Goal: Task Accomplishment & Management: Manage account settings

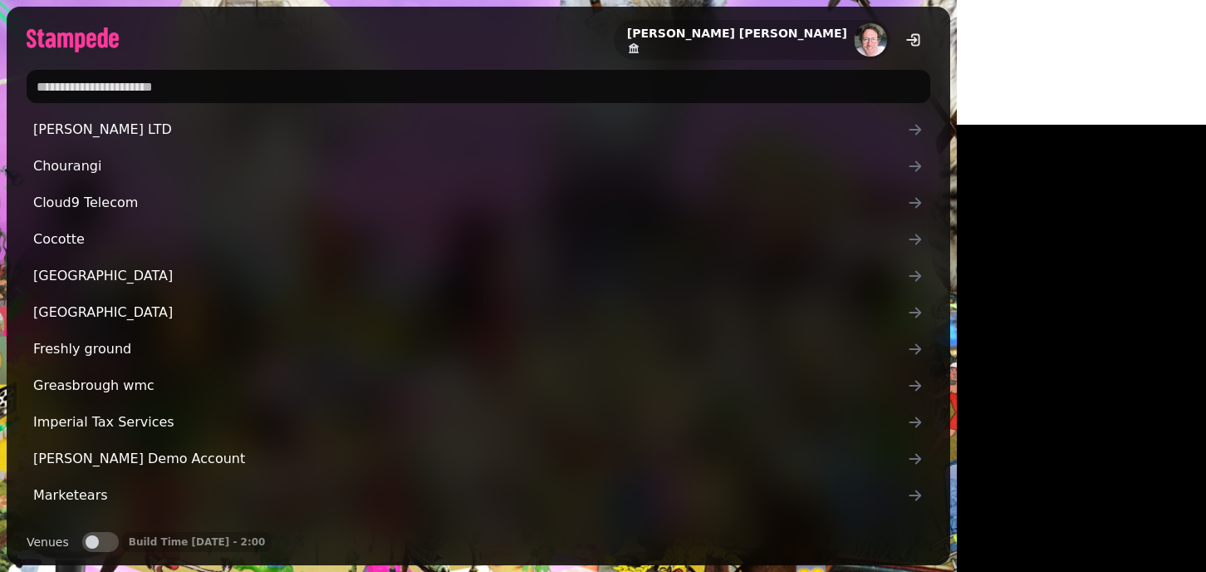
click at [251, 93] on input "text" at bounding box center [479, 86] width 904 height 33
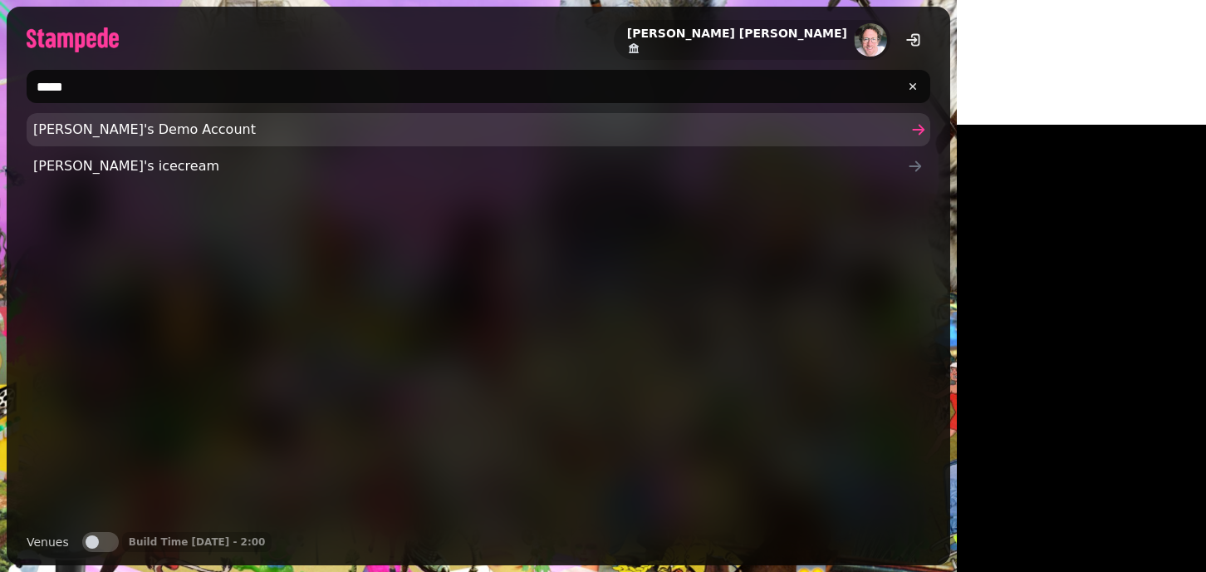
type input "*****"
click at [66, 137] on span "[PERSON_NAME]'s Demo Account" at bounding box center [470, 130] width 874 height 20
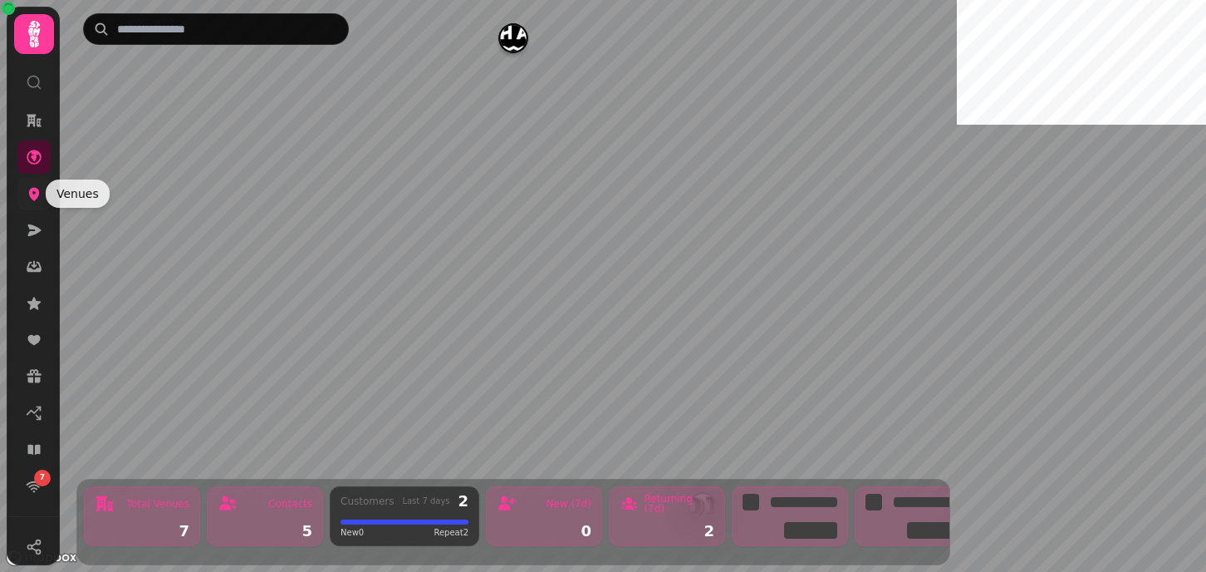
click at [32, 199] on icon at bounding box center [34, 194] width 11 height 13
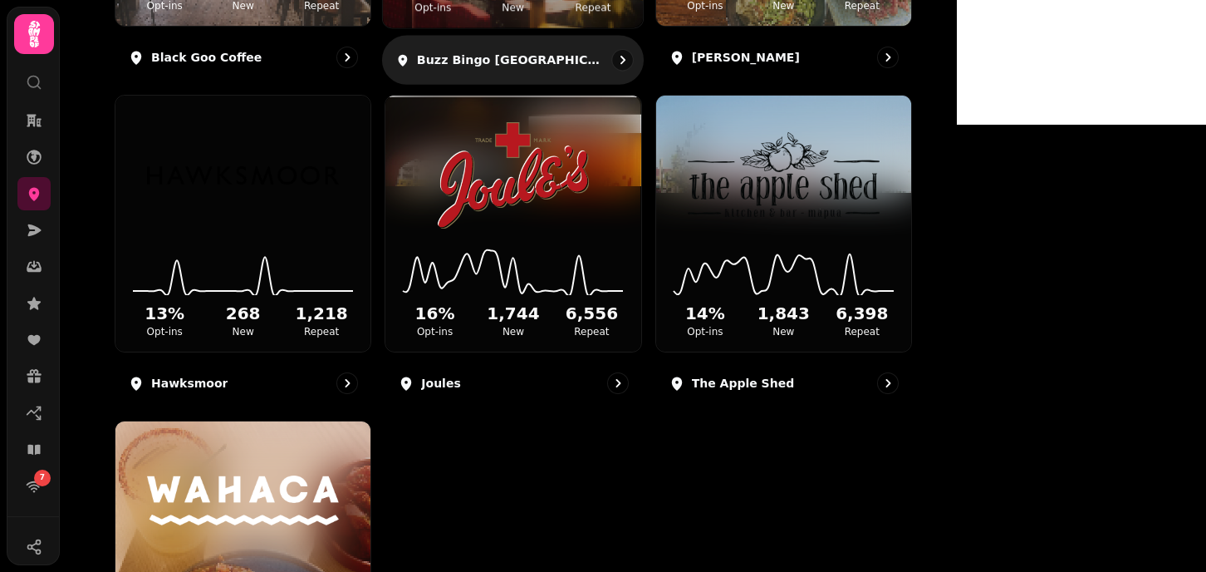
scroll to position [478, 0]
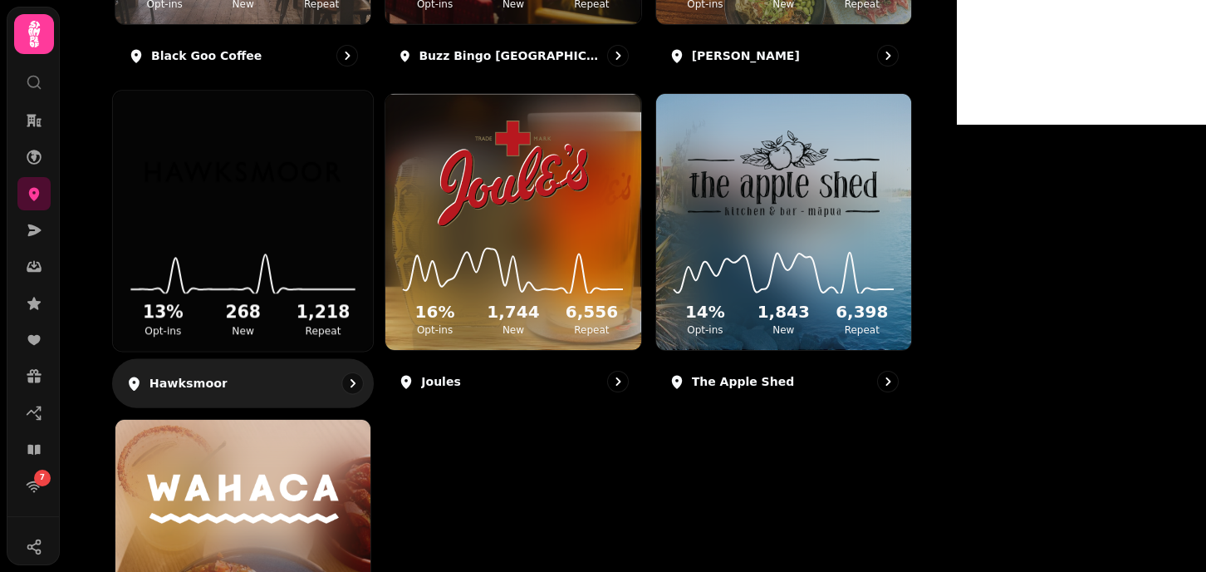
click at [341, 222] on img at bounding box center [242, 172] width 195 height 109
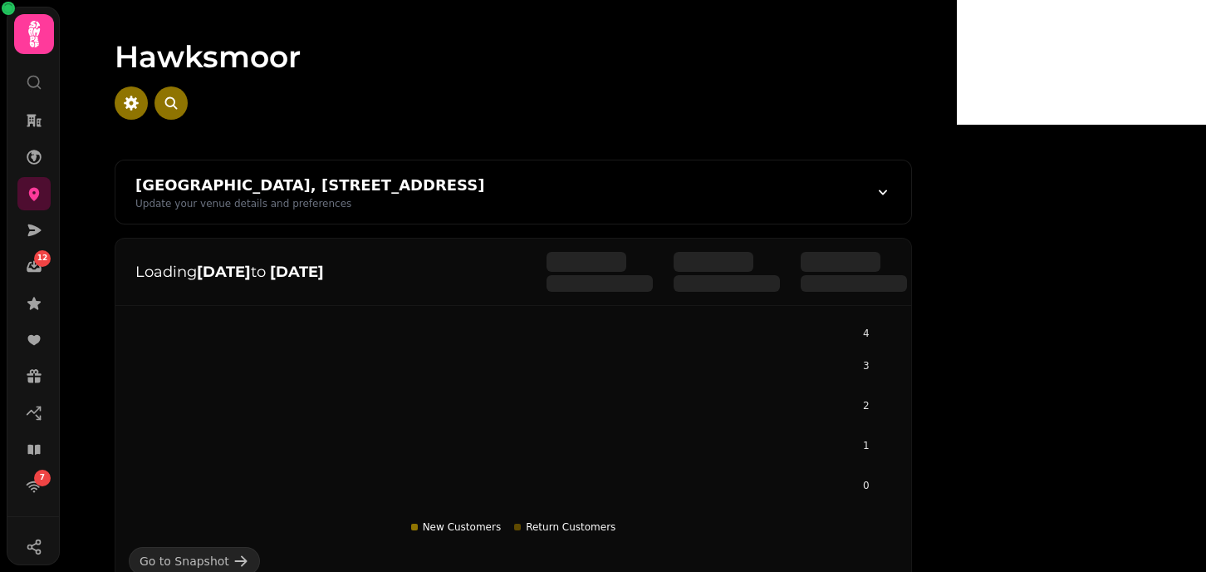
scroll to position [272, 0]
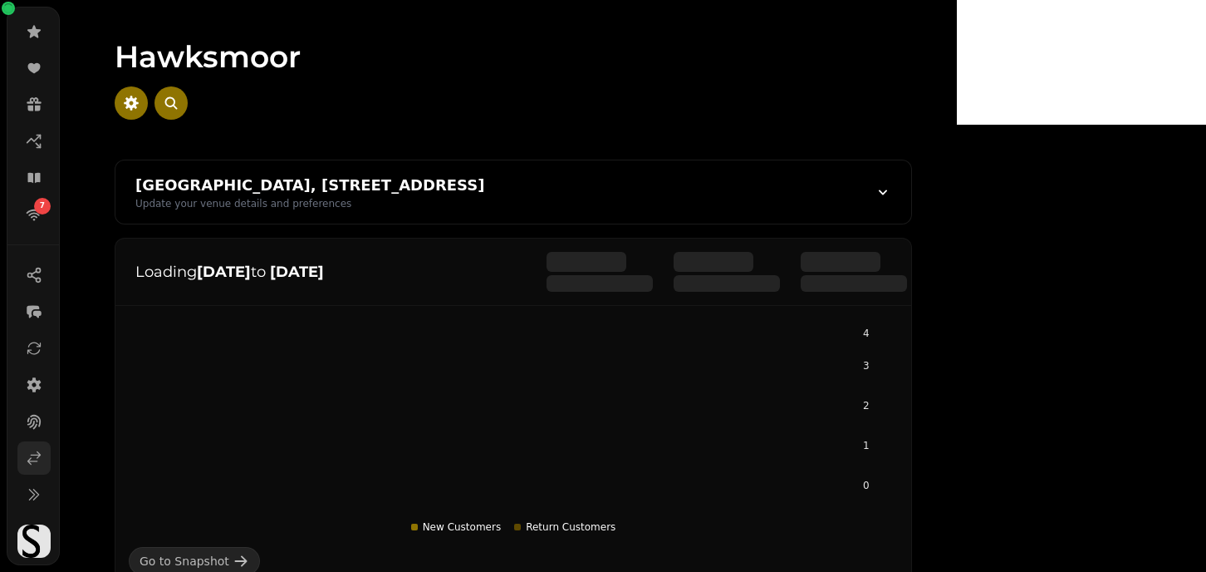
click at [34, 464] on icon at bounding box center [34, 457] width 17 height 17
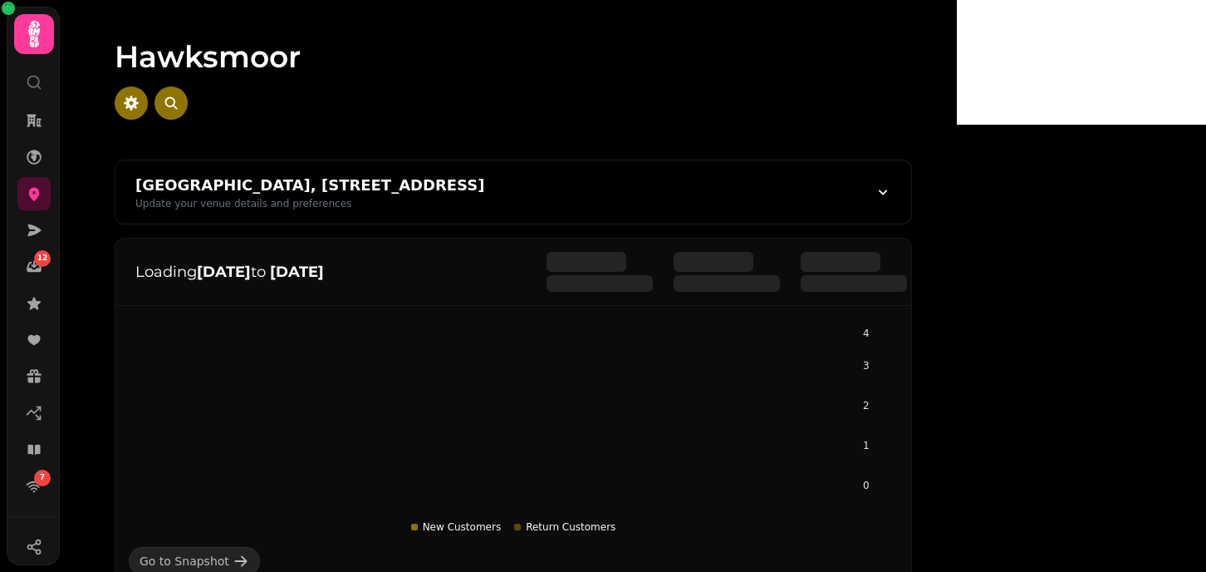
scroll to position [272, 0]
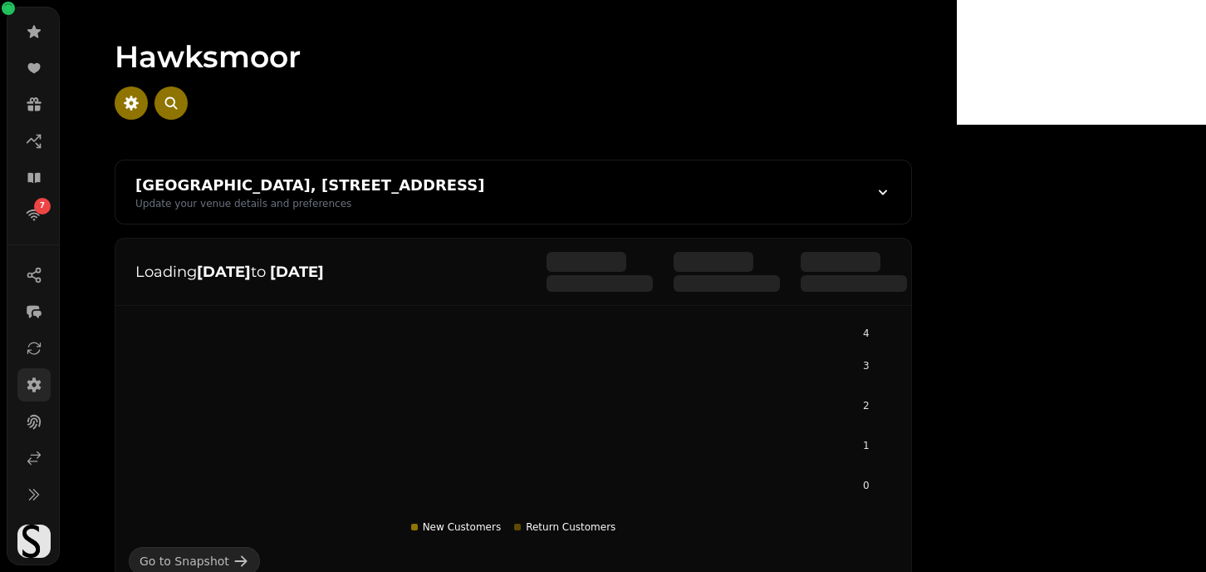
click at [32, 376] on icon at bounding box center [34, 384] width 17 height 17
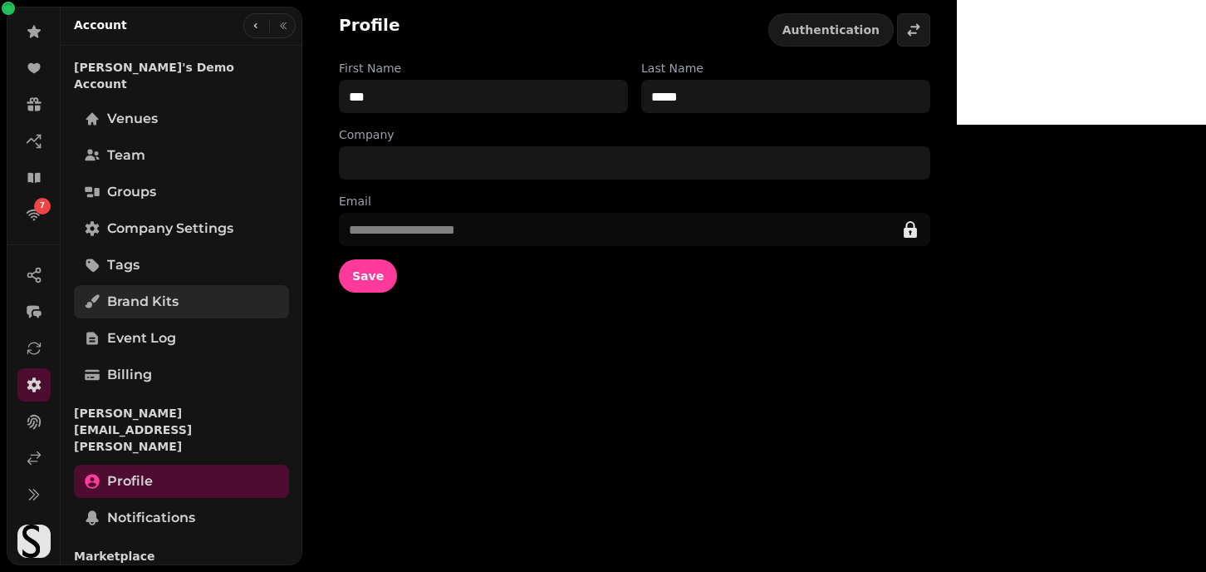
click at [141, 292] on span "Brand Kits" at bounding box center [142, 302] width 71 height 20
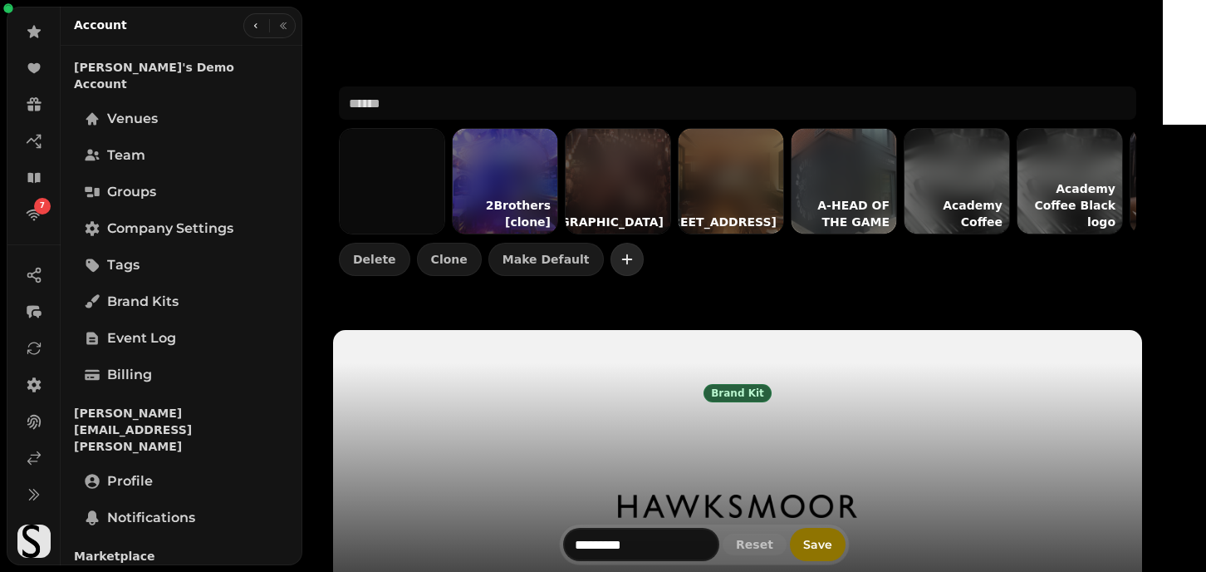
click at [632, 255] on button "button" at bounding box center [627, 259] width 33 height 33
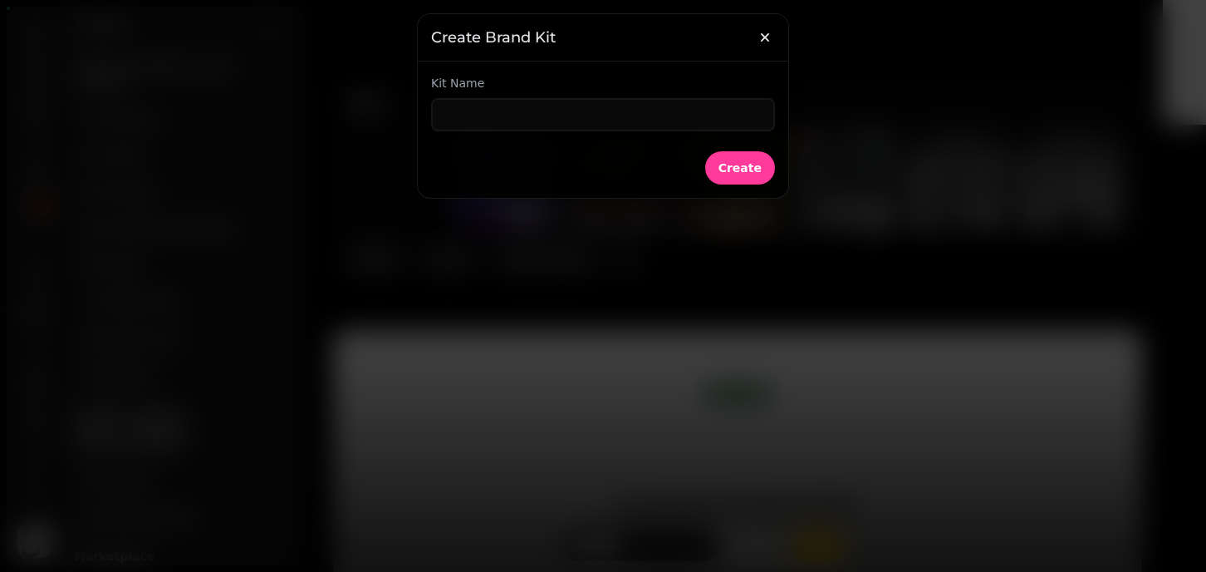
click at [623, 258] on div at bounding box center [603, 286] width 1206 height 572
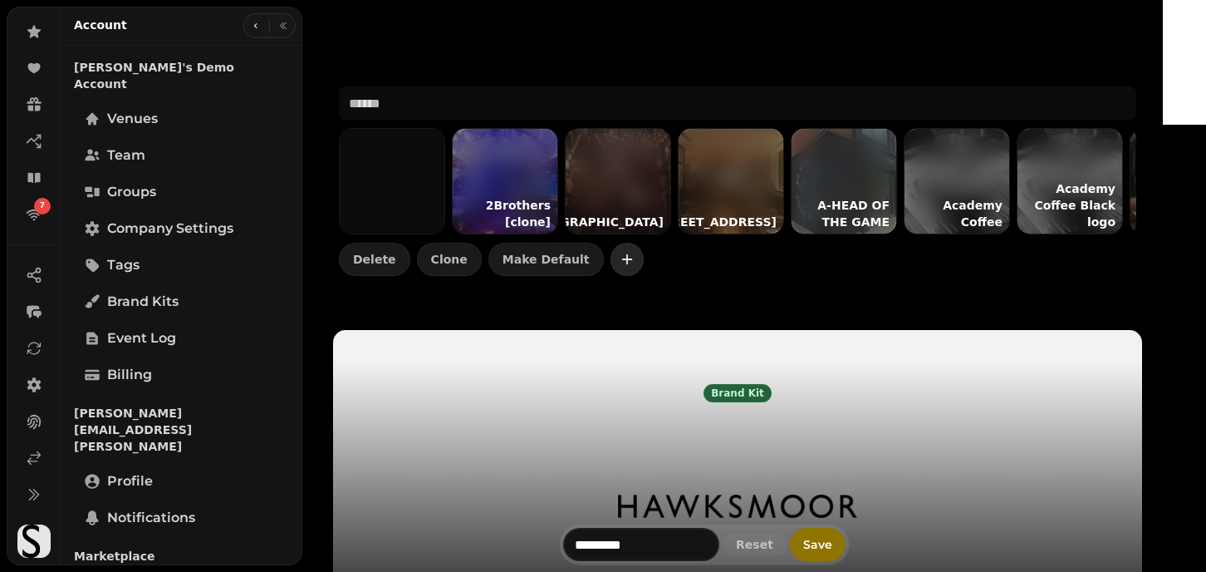
click at [621, 255] on icon "button" at bounding box center [627, 259] width 17 height 17
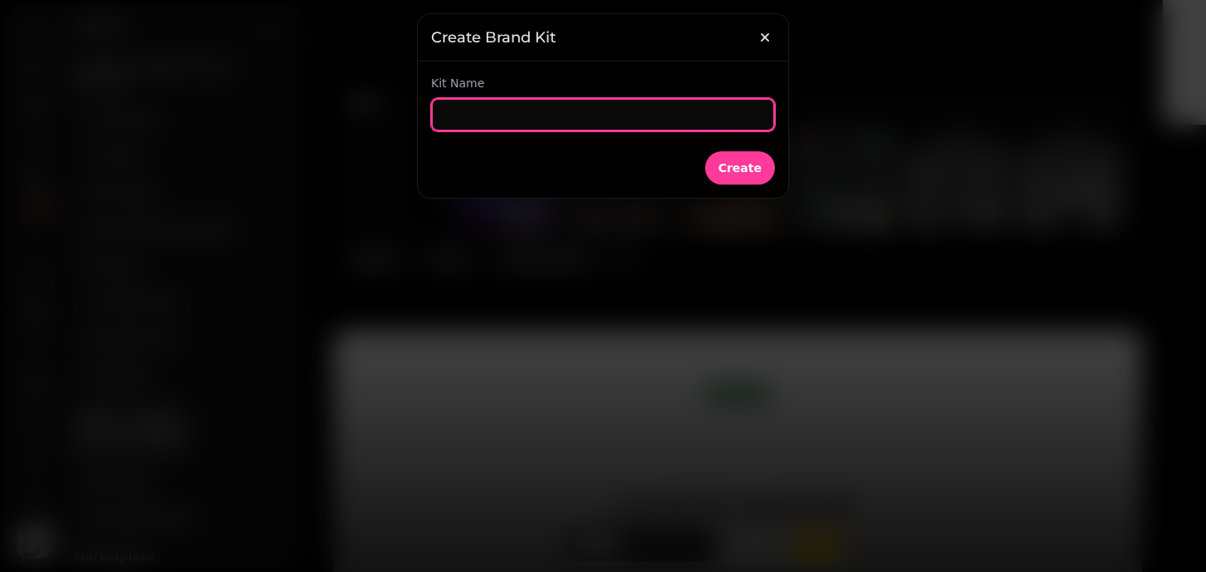
click at [463, 110] on input "text" at bounding box center [603, 114] width 344 height 33
type input "*******"
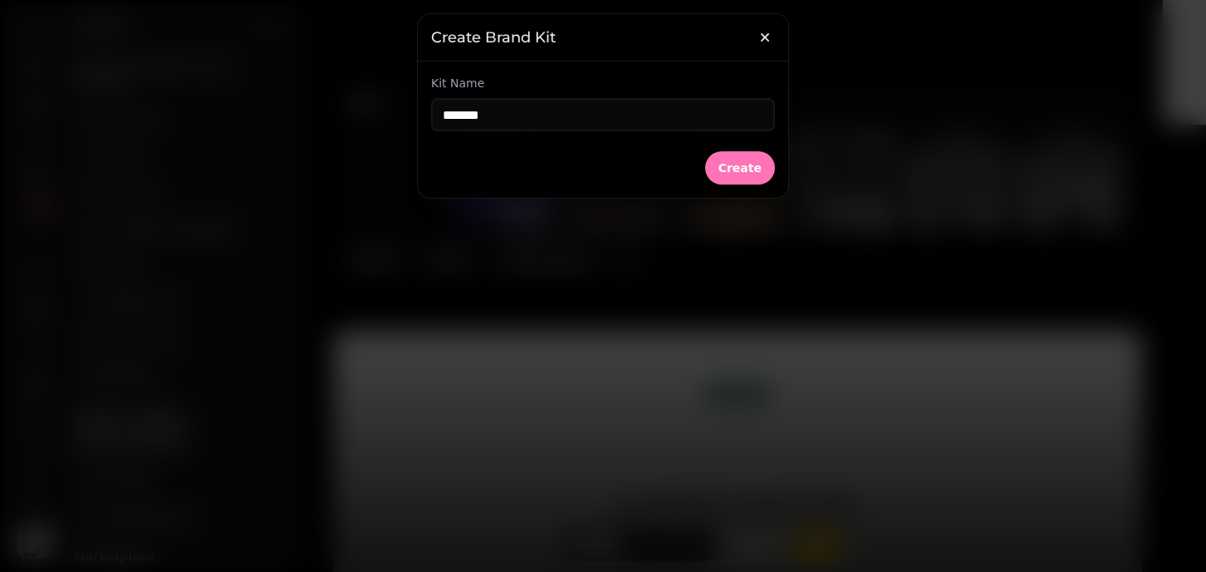
click at [754, 168] on span "Create" at bounding box center [740, 168] width 43 height 12
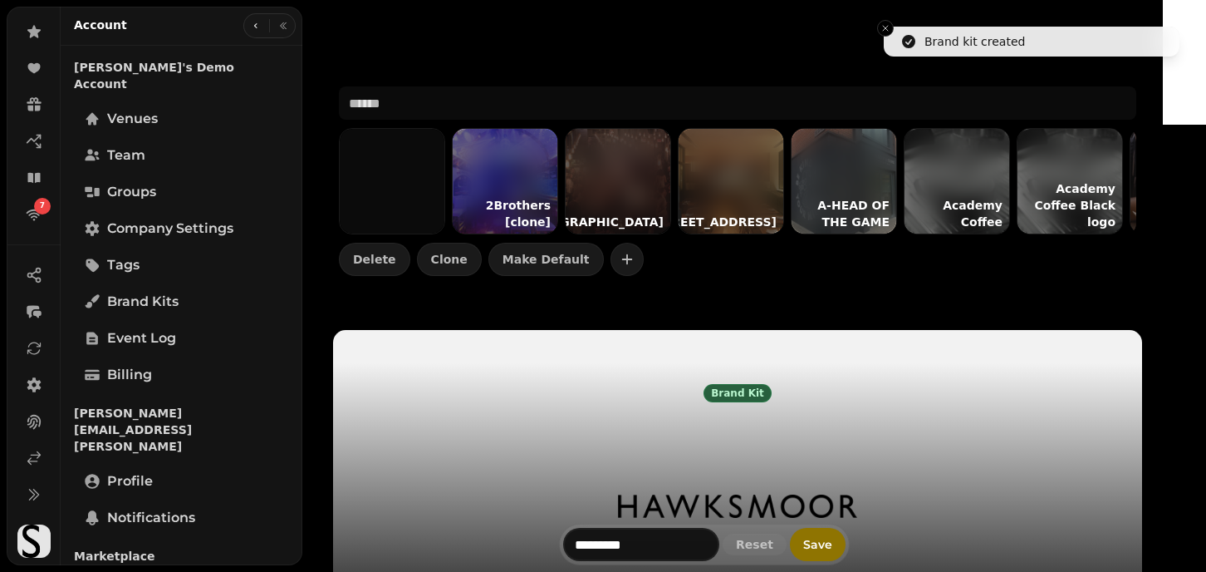
type input "*******"
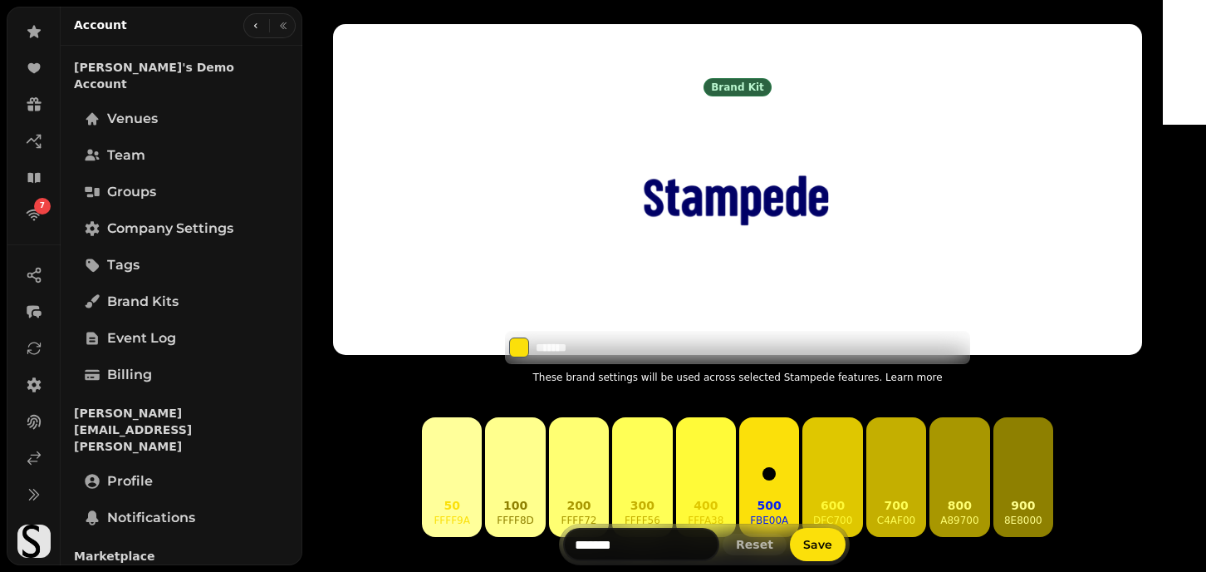
scroll to position [567, 0]
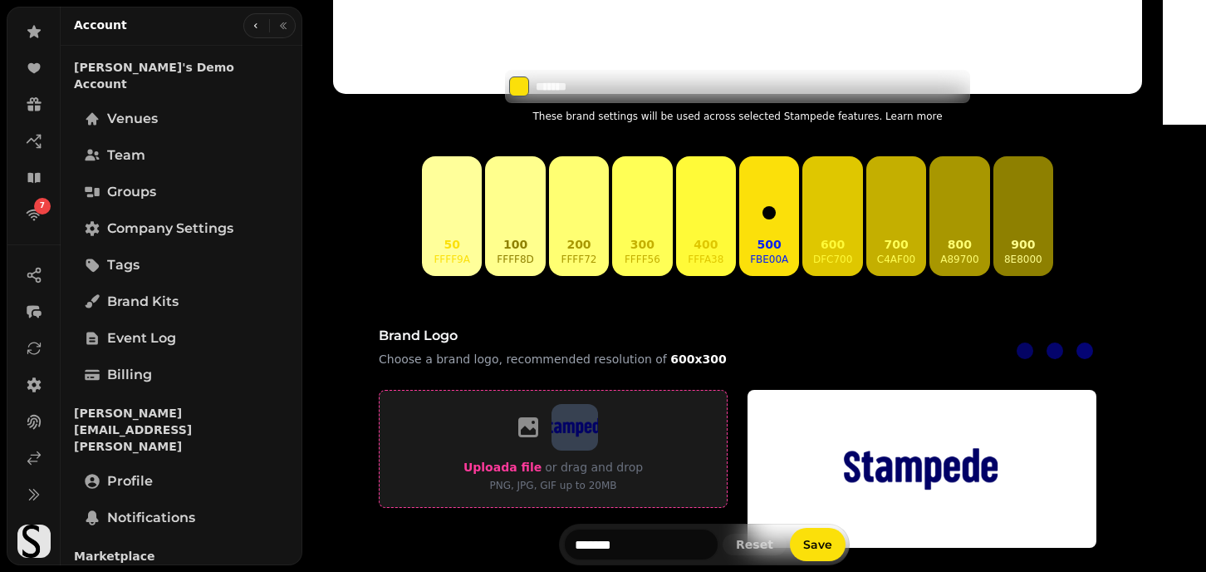
click at [530, 464] on span "Upload a file" at bounding box center [503, 466] width 78 height 13
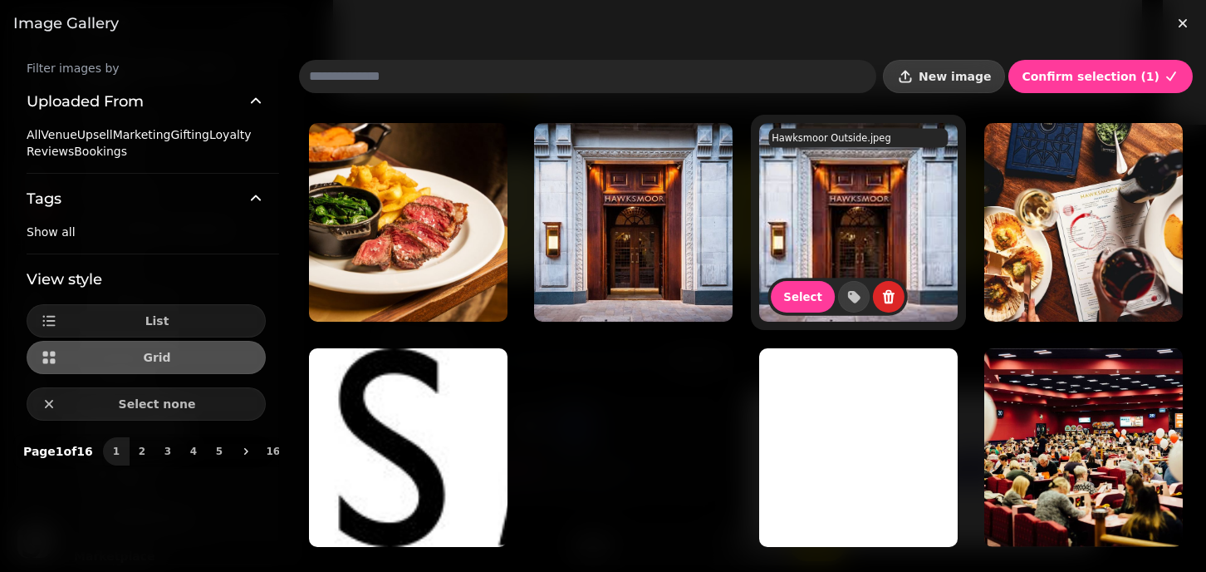
click at [965, 86] on button "New image" at bounding box center [944, 76] width 122 height 33
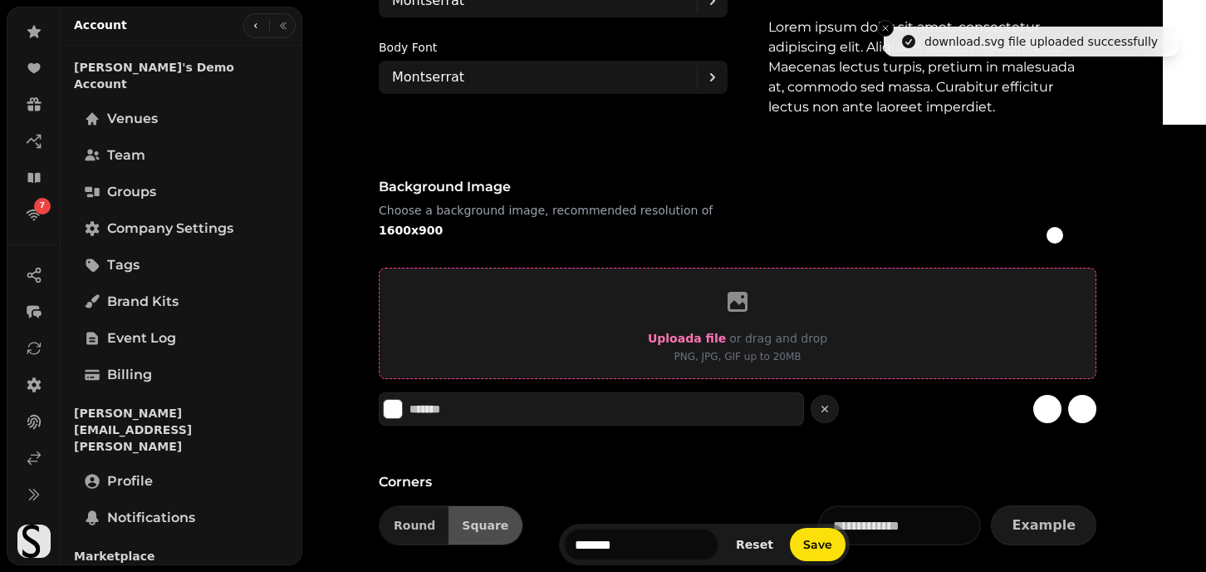
scroll to position [1263, 0]
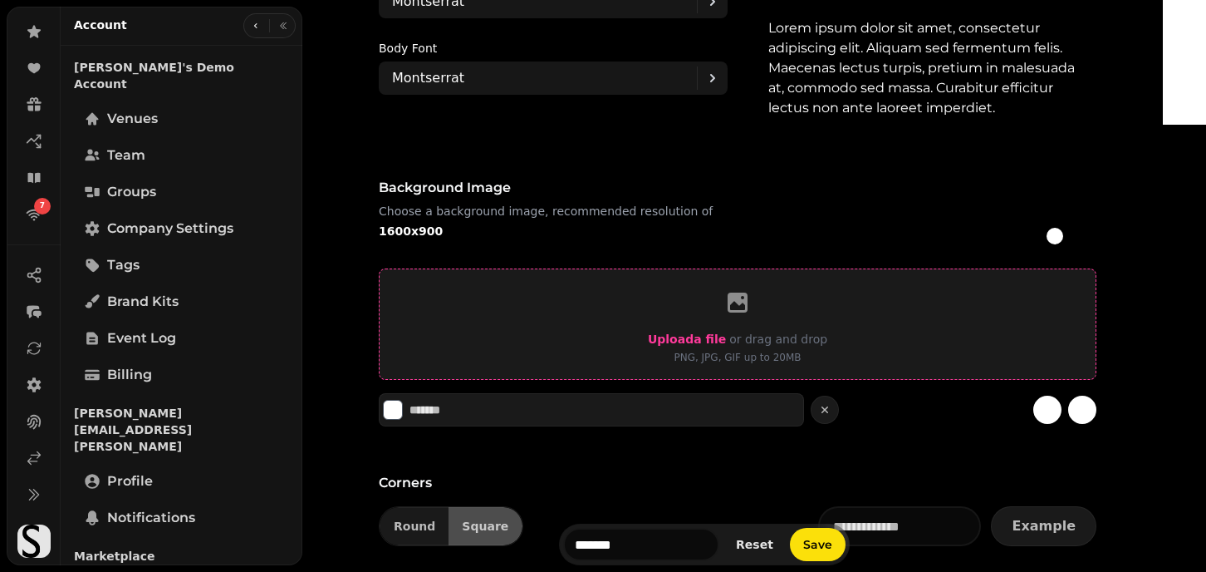
click at [703, 337] on span "Upload a file" at bounding box center [687, 338] width 78 height 13
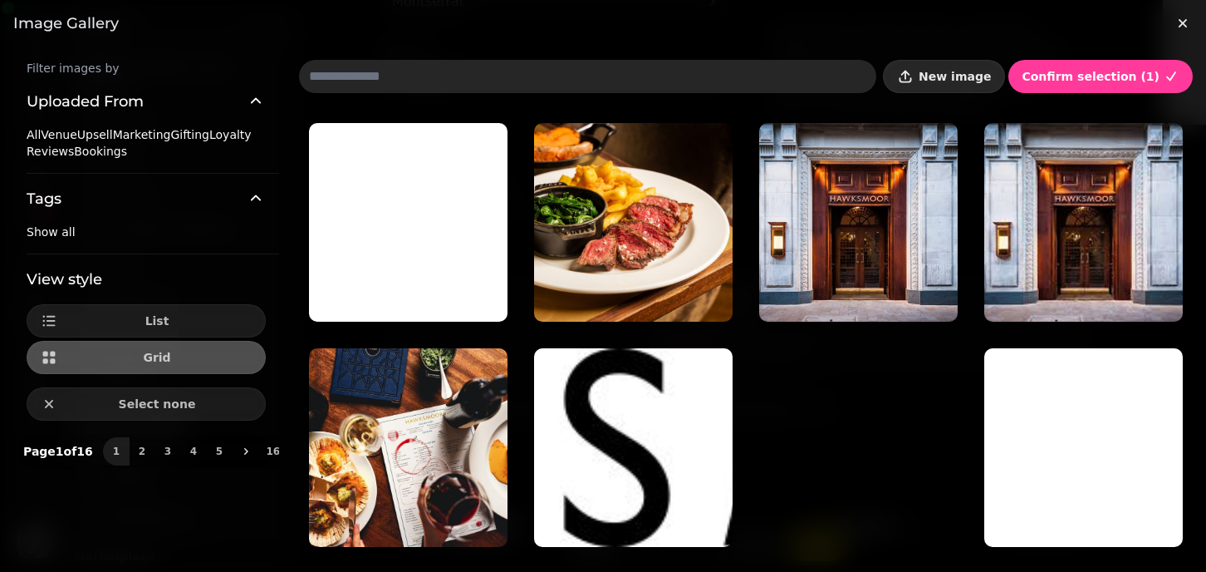
click at [990, 71] on span "New image" at bounding box center [955, 77] width 72 height 12
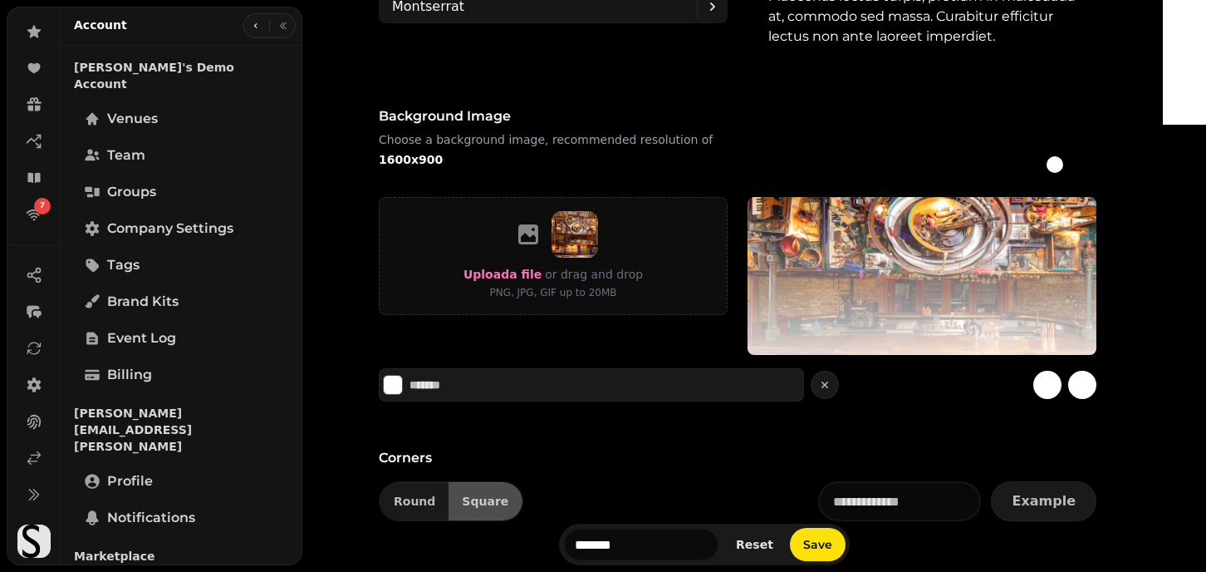
scroll to position [1353, 0]
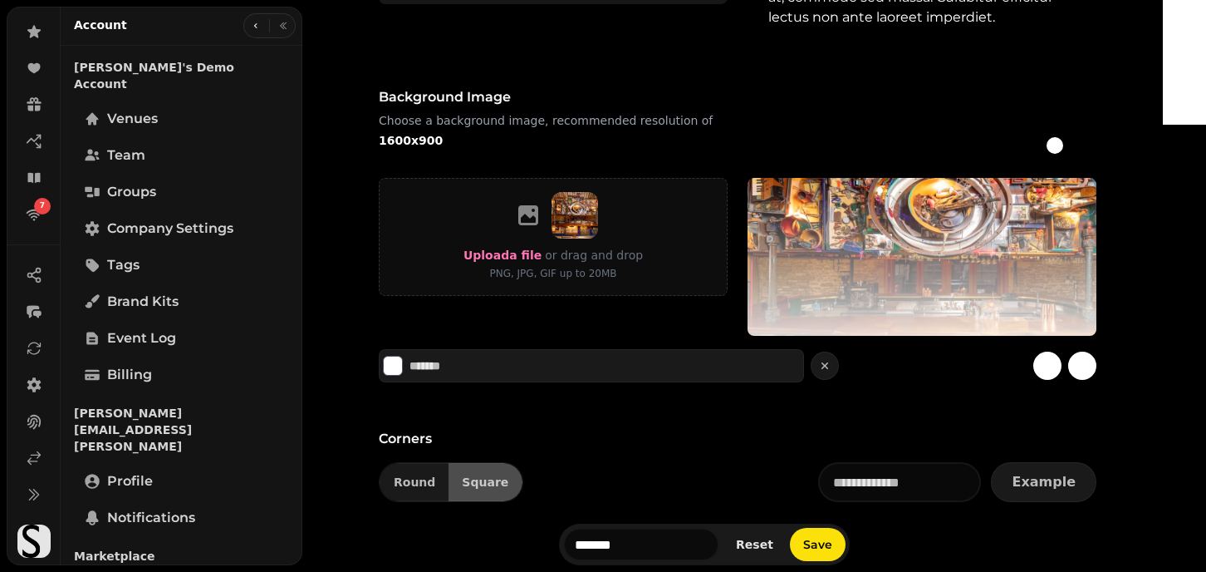
click at [1097, 148] on div at bounding box center [1084, 145] width 23 height 23
type input "*******"
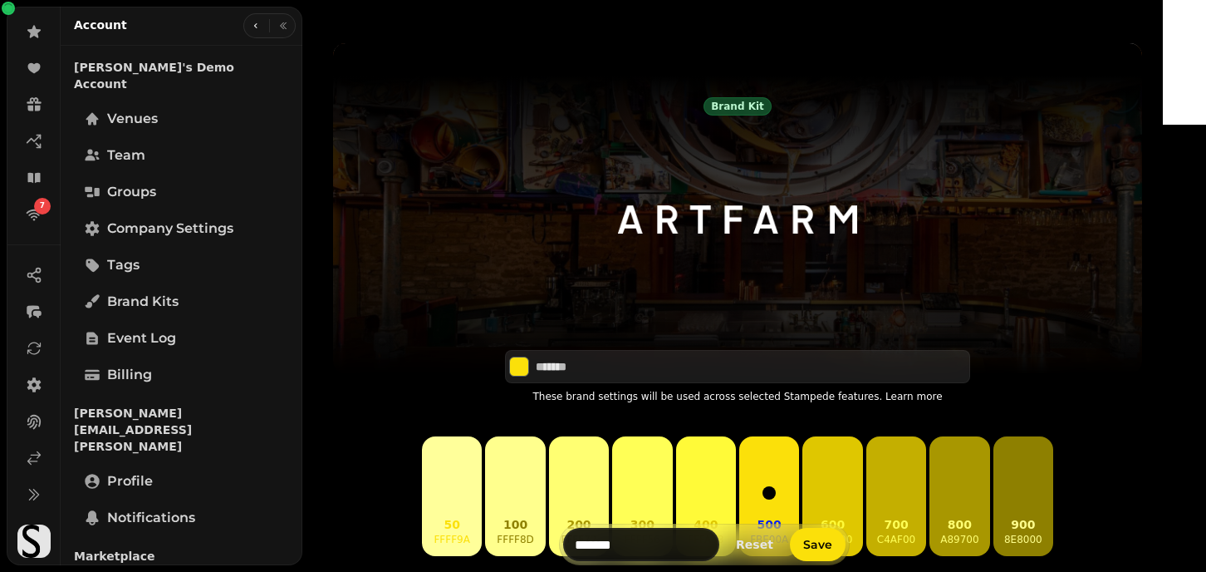
scroll to position [297, 0]
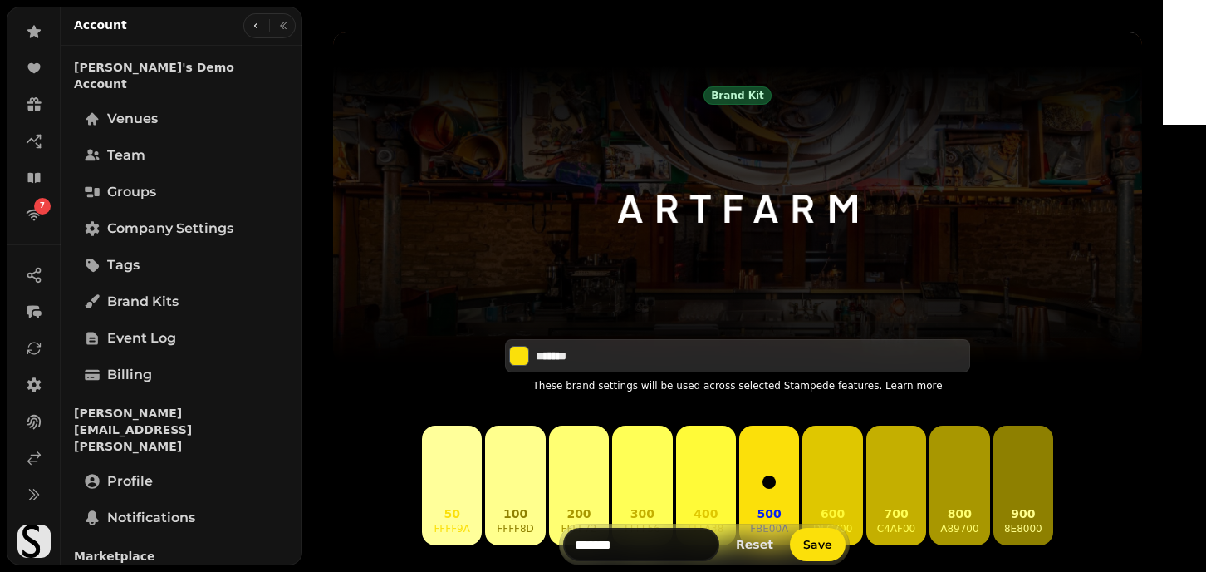
click at [597, 361] on input "*******" at bounding box center [594, 355] width 116 height 17
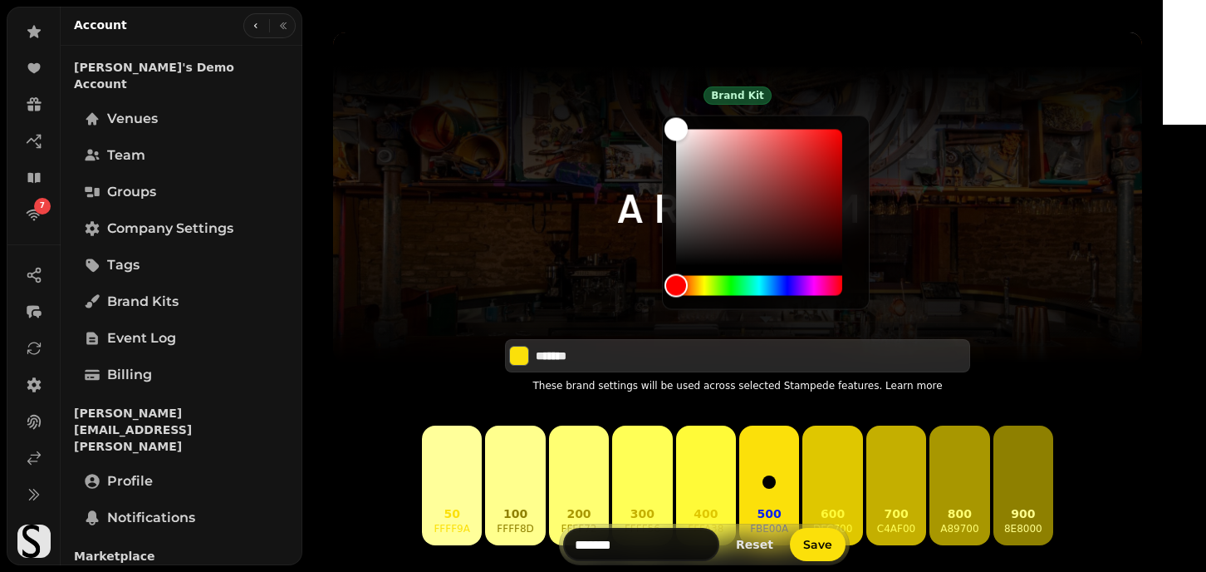
click at [597, 361] on input "*******" at bounding box center [594, 355] width 116 height 17
paste input
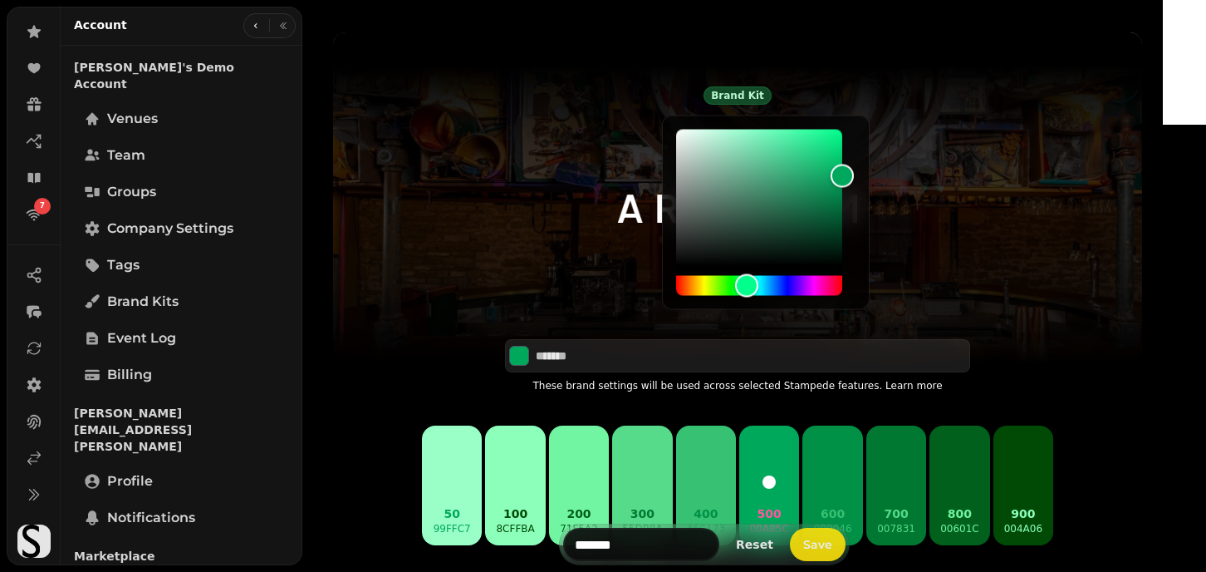
type input "*******"
click at [832, 541] on span "Save" at bounding box center [817, 544] width 29 height 12
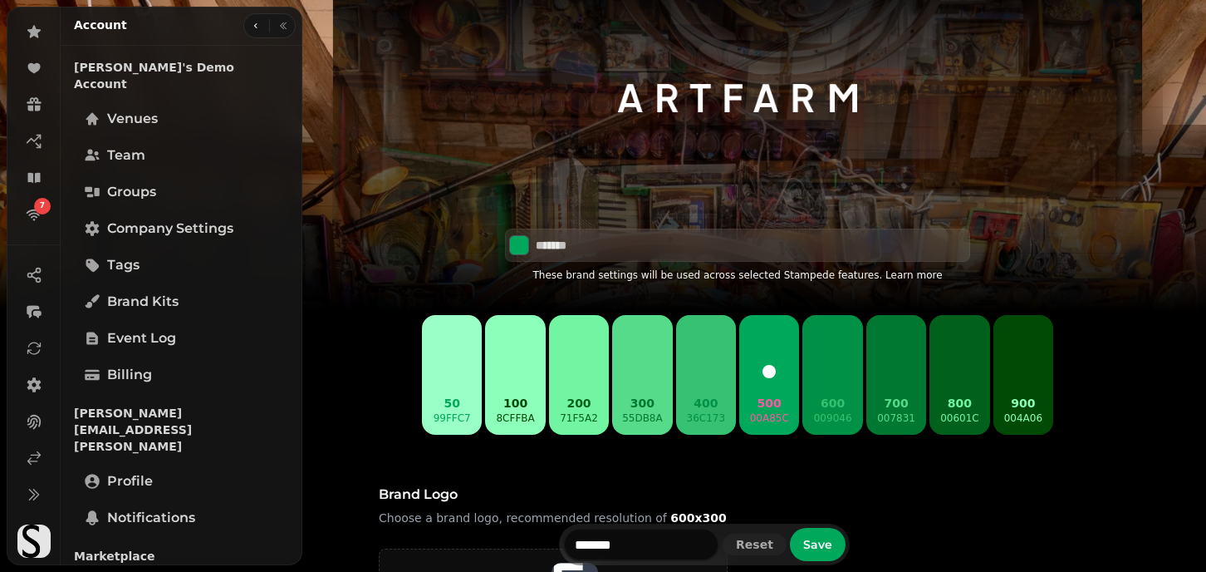
scroll to position [406, 0]
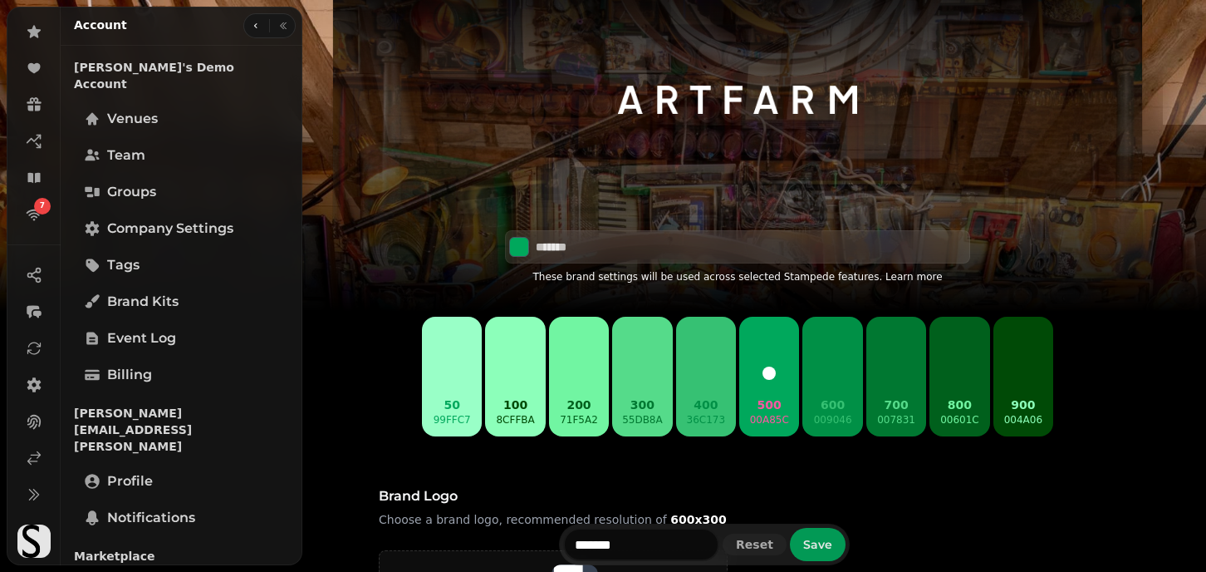
click at [845, 551] on button "Save" at bounding box center [818, 544] width 56 height 33
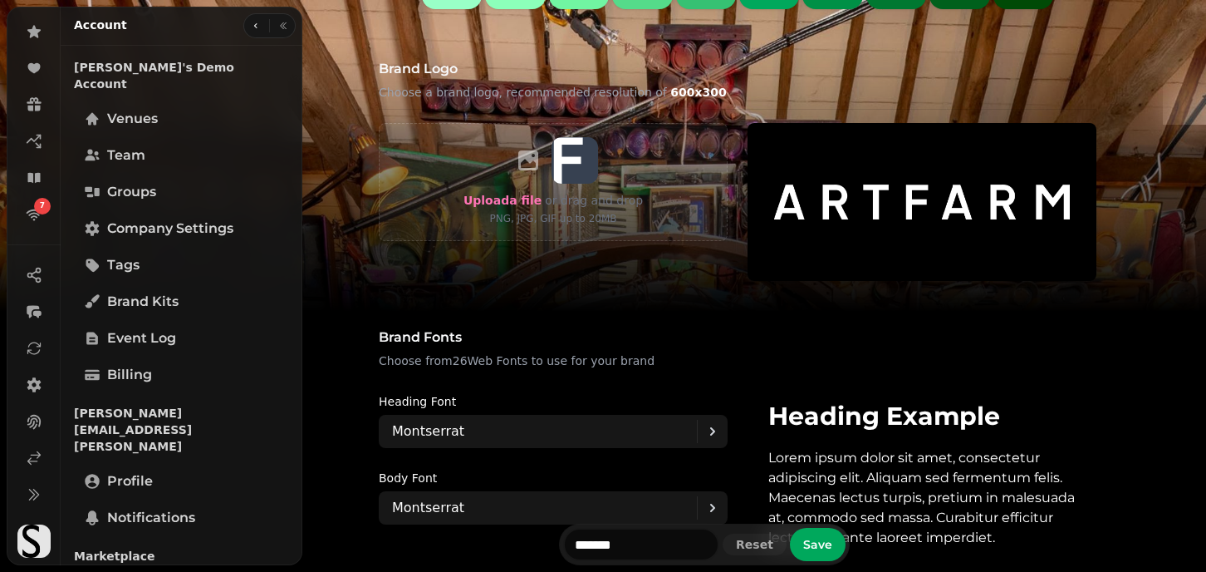
scroll to position [1378, 0]
